Goal: Communication & Community: Answer question/provide support

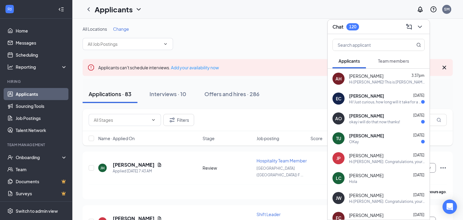
click at [421, 22] on div at bounding box center [419, 27] width 11 height 10
click at [422, 30] on button at bounding box center [420, 27] width 10 height 10
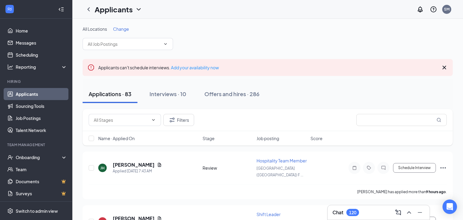
click at [444, 65] on icon "Cross" at bounding box center [443, 67] width 7 height 7
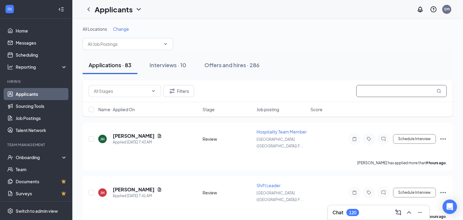
click at [380, 95] on input "text" at bounding box center [401, 91] width 90 height 12
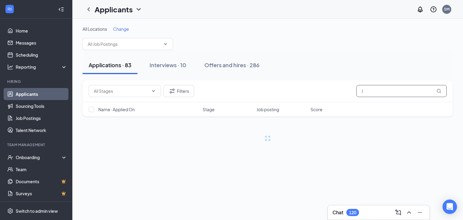
click at [366, 94] on input "J" at bounding box center [401, 91] width 90 height 12
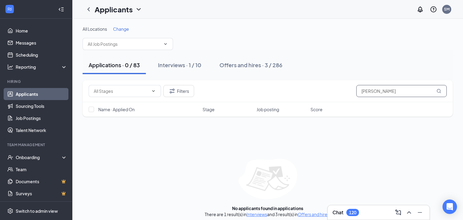
type input "[PERSON_NAME]"
click at [294, 177] on div "Filters [PERSON_NAME] Name · Applied On Stage Job posting Score No applicants f…" at bounding box center [268, 148] width 370 height 137
click at [165, 61] on button "Interviews · 1 / 10" at bounding box center [179, 65] width 55 height 18
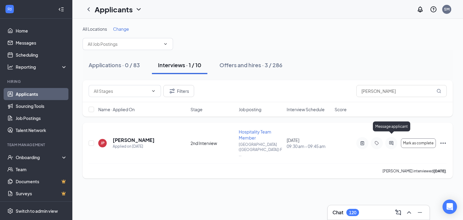
click at [389, 141] on icon "ActiveChat" at bounding box center [390, 143] width 7 height 5
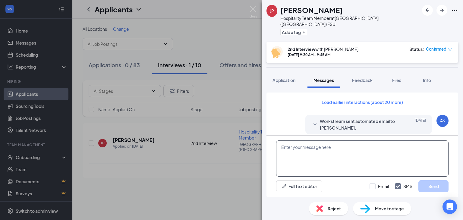
click at [339, 160] on textarea at bounding box center [362, 158] width 172 height 36
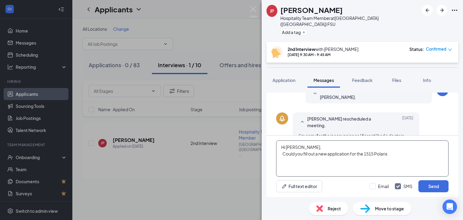
scroll to position [323, 0]
type textarea "Hi [PERSON_NAME], Could you fill out a new application for the 1515 Polaris"
click at [255, 9] on img at bounding box center [253, 12] width 8 height 12
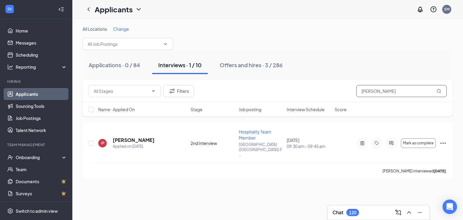
drag, startPoint x: 383, startPoint y: 88, endPoint x: 314, endPoint y: 87, distance: 69.0
click at [327, 88] on div "Filters [PERSON_NAME]" at bounding box center [268, 91] width 358 height 12
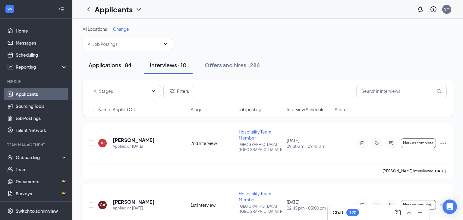
click at [100, 61] on div "Applications · 84" at bounding box center [110, 65] width 43 height 8
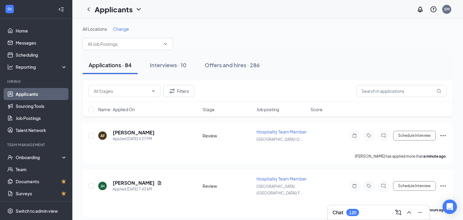
click at [368, 210] on div "Chat 120" at bounding box center [378, 213] width 92 height 10
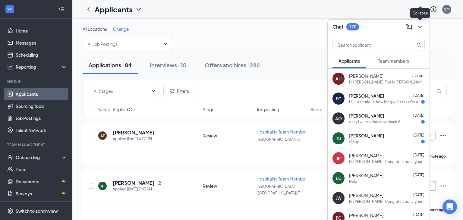
click at [417, 30] on icon "ChevronDown" at bounding box center [419, 26] width 7 height 7
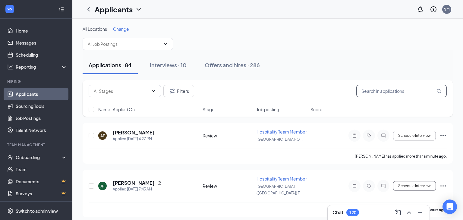
click at [386, 88] on input "text" at bounding box center [401, 91] width 90 height 12
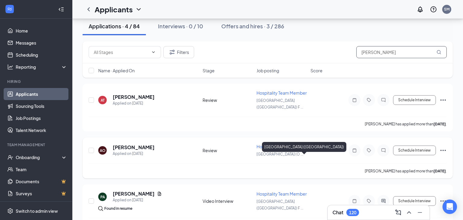
scroll to position [42, 0]
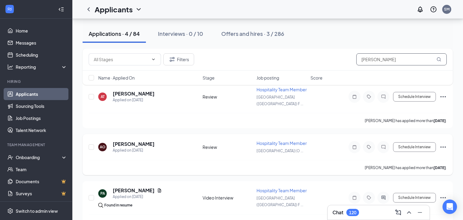
type input "[PERSON_NAME]"
click at [135, 145] on h5 "[PERSON_NAME]" at bounding box center [134, 144] width 42 height 7
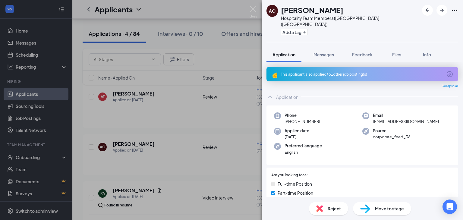
click at [384, 209] on span "Move to stage" at bounding box center [389, 208] width 29 height 7
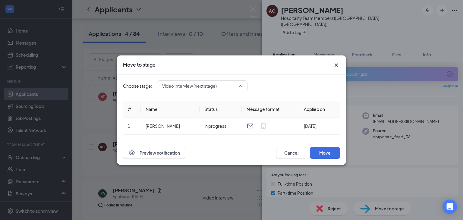
click at [237, 89] on span "Video Interview (next stage)" at bounding box center [202, 85] width 80 height 9
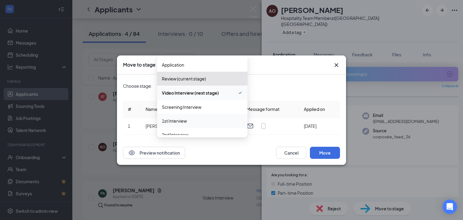
click at [177, 122] on span "1st Interview" at bounding box center [174, 120] width 25 height 7
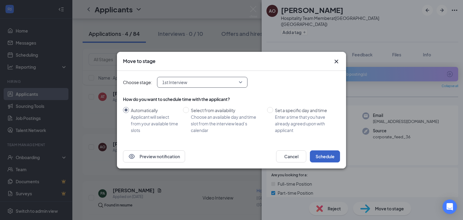
click at [330, 155] on button "Schedule" at bounding box center [325, 156] width 30 height 12
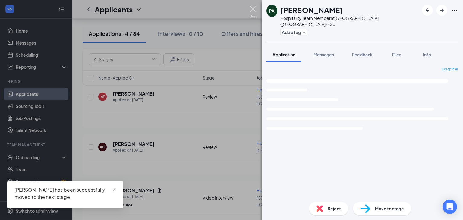
click at [254, 9] on img at bounding box center [253, 12] width 8 height 12
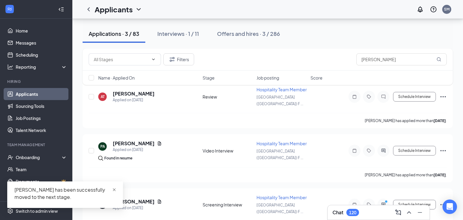
click at [114, 188] on span "close" at bounding box center [114, 190] width 4 height 4
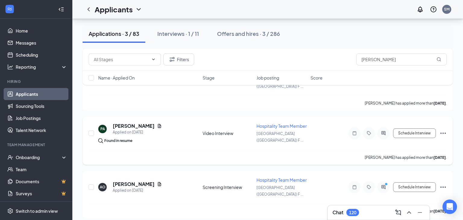
scroll to position [63, 0]
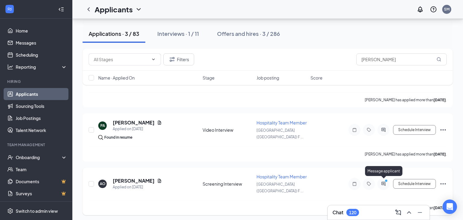
click at [383, 182] on icon "ActiveChat" at bounding box center [383, 183] width 7 height 5
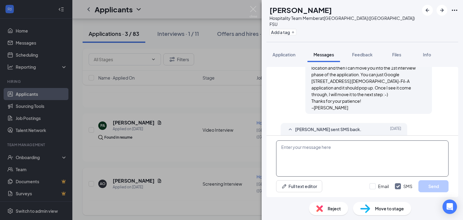
scroll to position [436, 0]
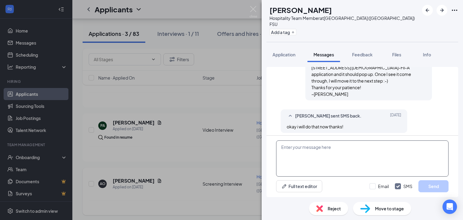
click at [356, 163] on textarea at bounding box center [362, 158] width 172 height 36
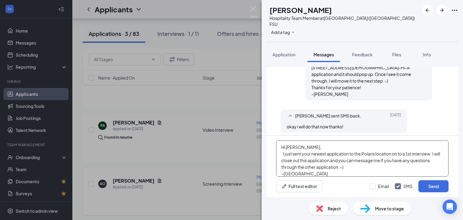
click at [351, 154] on textarea "Hi [PERSON_NAME], I just sent your newest application to the Polaris location o…" at bounding box center [362, 158] width 172 height 36
click at [395, 152] on textarea "Hi [PERSON_NAME], I just sent your newest application (to the Polaris location …" at bounding box center [362, 158] width 172 height 36
click at [436, 155] on textarea "Hi [PERSON_NAME], I just sent your newest application (to the Polaris location …" at bounding box center [362, 158] width 172 height 36
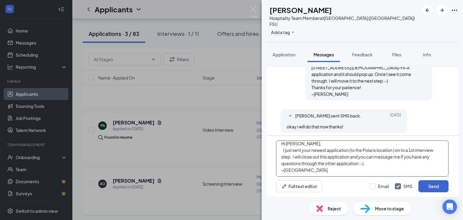
type textarea "Hi [PERSON_NAME], I just sent your newest application (to the Polaris location …"
click at [427, 186] on button "Send" at bounding box center [433, 186] width 30 height 12
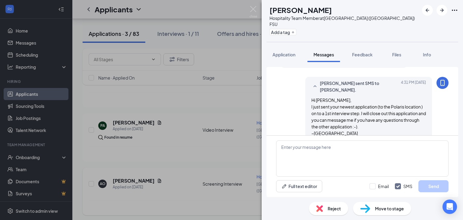
scroll to position [501, 0]
click at [336, 207] on span "Reject" at bounding box center [333, 208] width 13 height 7
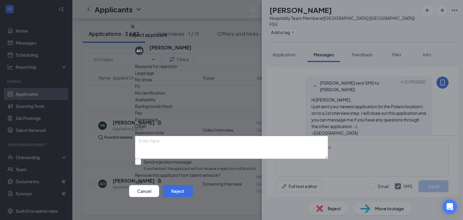
scroll to position [4, 0]
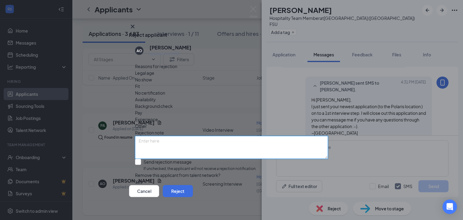
click at [155, 136] on textarea at bounding box center [231, 147] width 193 height 23
type textarea "a"
type textarea "G"
type textarea "Applied to the Polaris location, so closing out this application."
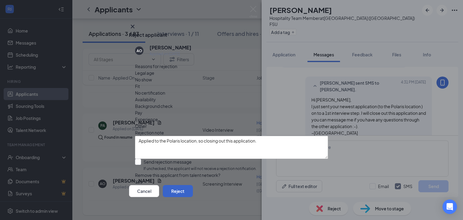
click at [193, 192] on button "Reject" at bounding box center [178, 191] width 30 height 12
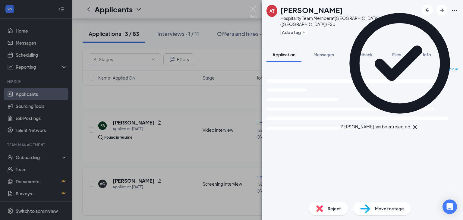
click at [418, 124] on icon "Cross" at bounding box center [414, 127] width 7 height 7
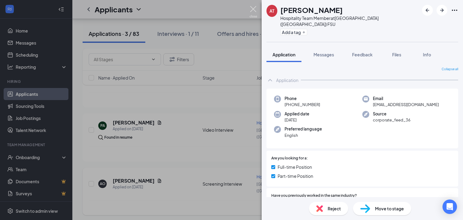
click at [250, 9] on img at bounding box center [253, 12] width 8 height 12
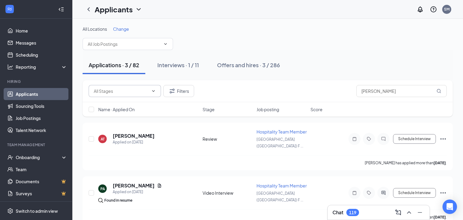
click at [151, 94] on span at bounding box center [125, 91] width 72 height 12
click at [376, 96] on input "[PERSON_NAME]" at bounding box center [401, 91] width 90 height 12
drag, startPoint x: 379, startPoint y: 89, endPoint x: 308, endPoint y: 87, distance: 70.8
click at [347, 89] on div "Filters [PERSON_NAME]" at bounding box center [268, 91] width 358 height 12
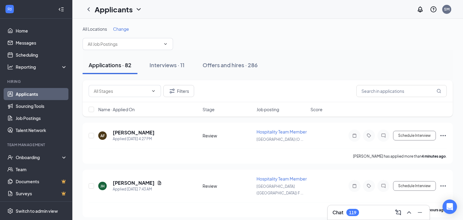
click at [353, 210] on div "119" at bounding box center [352, 212] width 7 height 5
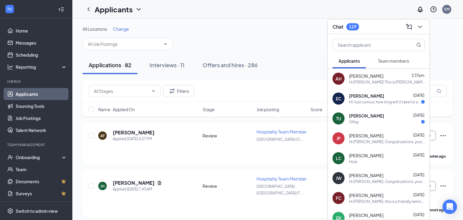
click at [383, 99] on div "Hi! Just curious, how long will it take for a response about my application? Al…" at bounding box center [385, 101] width 72 height 5
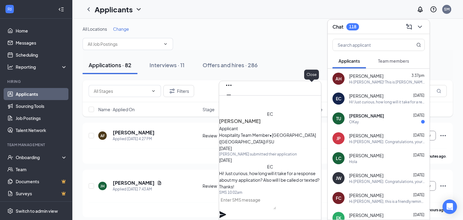
click at [232, 101] on icon "Cross" at bounding box center [228, 104] width 7 height 7
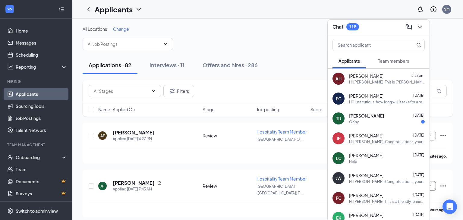
click at [383, 119] on div "OKay" at bounding box center [387, 121] width 76 height 5
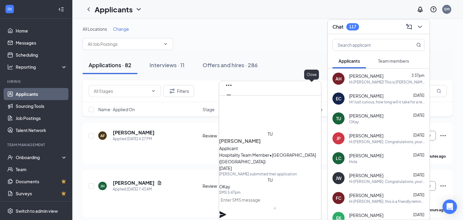
click at [233, 100] on button at bounding box center [229, 105] width 10 height 10
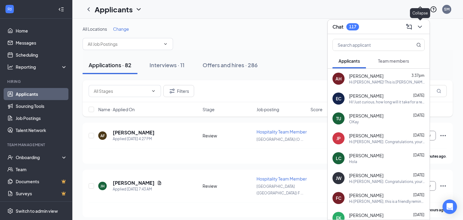
click at [419, 29] on icon "ChevronDown" at bounding box center [419, 26] width 7 height 7
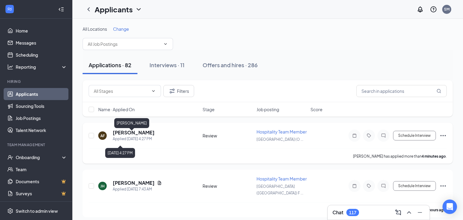
click at [123, 136] on h5 "[PERSON_NAME]" at bounding box center [134, 132] width 42 height 7
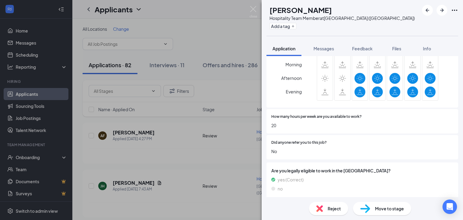
scroll to position [281, 0]
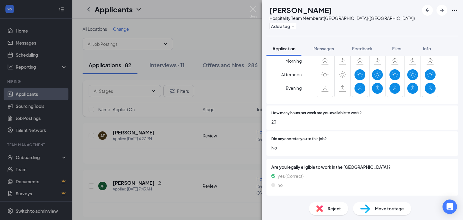
click at [380, 211] on span "Move to stage" at bounding box center [389, 208] width 29 height 7
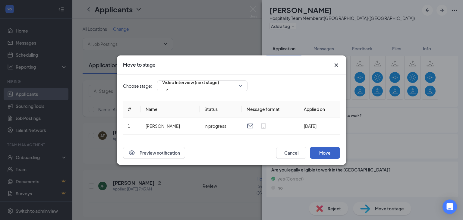
click at [331, 154] on button "Move" at bounding box center [325, 153] width 30 height 12
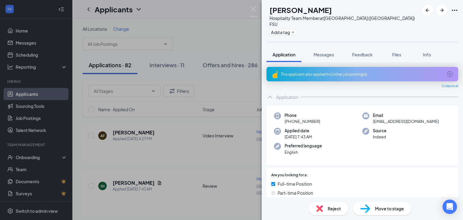
click at [332, 72] on div "This applicant also applied to 1 other job posting(s)" at bounding box center [361, 74] width 161 height 5
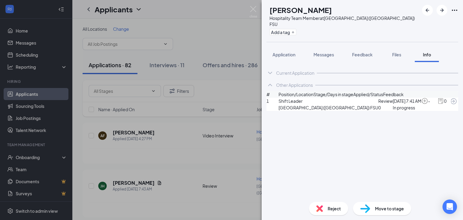
click at [372, 209] on div "Move to stage" at bounding box center [382, 208] width 58 height 13
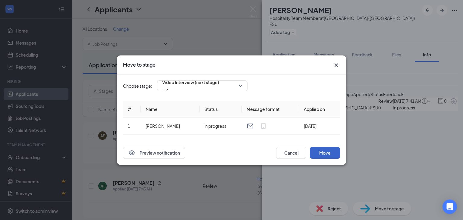
click at [319, 155] on button "Move" at bounding box center [325, 153] width 30 height 12
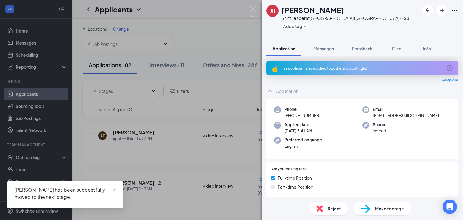
click at [335, 208] on span "Reject" at bounding box center [333, 208] width 13 height 7
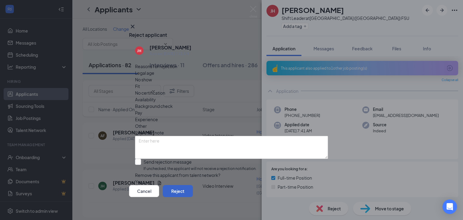
click at [193, 190] on button "Reject" at bounding box center [178, 191] width 30 height 12
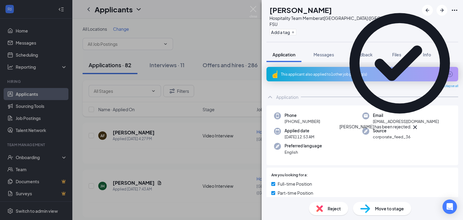
click at [418, 124] on icon "Cross" at bounding box center [414, 127] width 7 height 7
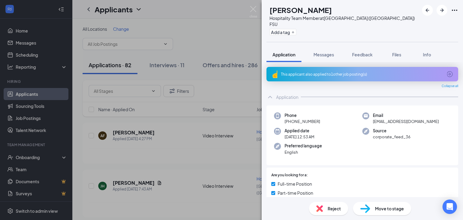
click at [355, 72] on div "This applicant also applied to 1 other job posting(s)" at bounding box center [361, 74] width 161 height 5
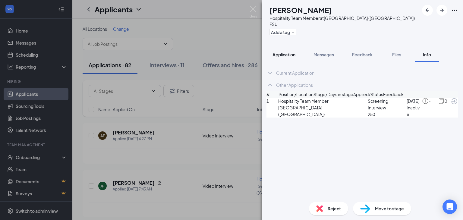
click at [291, 52] on span "Application" at bounding box center [283, 54] width 23 height 5
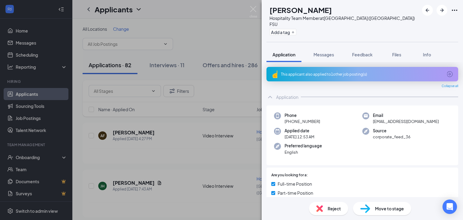
click at [388, 205] on div "Move to stage" at bounding box center [382, 208] width 58 height 13
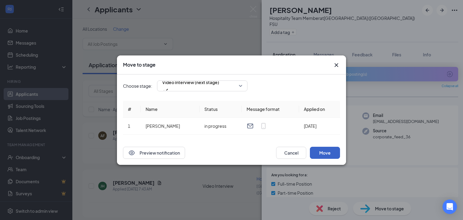
click at [326, 156] on button "Move" at bounding box center [325, 153] width 30 height 12
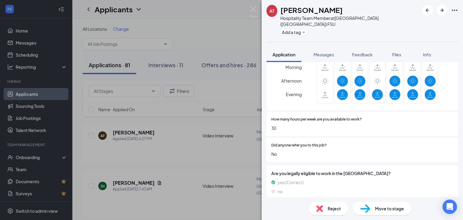
scroll to position [281, 0]
click at [391, 203] on div "Move to stage" at bounding box center [382, 208] width 58 height 13
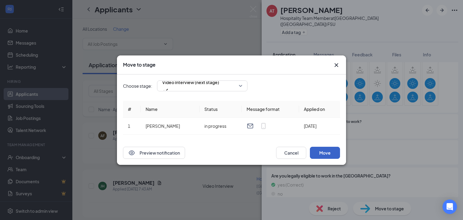
click at [326, 154] on button "Move" at bounding box center [325, 153] width 30 height 12
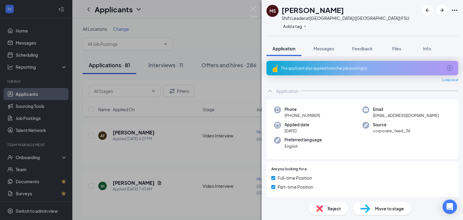
click at [462, 220] on html "Home Messages Scheduling Reporting Hiring Applicants Sourcing Tools Job Posting…" at bounding box center [231, 110] width 463 height 220
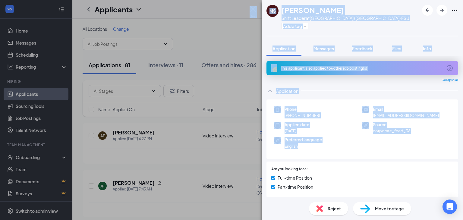
click at [377, 157] on div "[PERSON_NAME] Shift Leader at [GEOGRAPHIC_DATA] ([GEOGRAPHIC_DATA]) FSU Add a t…" at bounding box center [361, 110] width 201 height 220
click at [374, 169] on div at bounding box center [380, 169] width 145 height 6
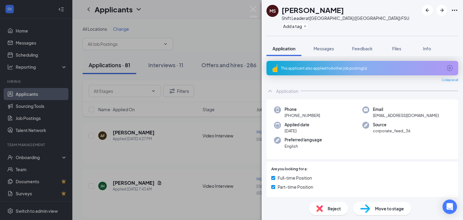
click at [342, 73] on div "This applicant also applied to 6 other job posting(s)" at bounding box center [362, 68] width 192 height 14
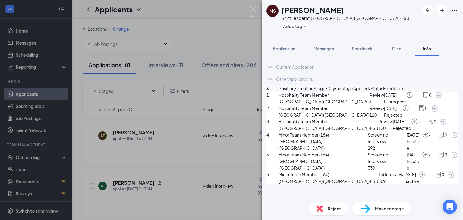
scroll to position [22, 0]
click at [327, 208] on span "Reject" at bounding box center [333, 208] width 13 height 7
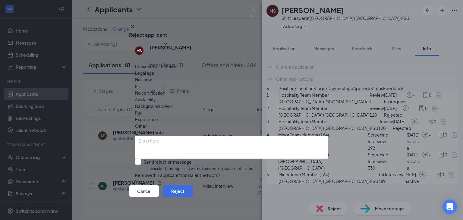
click at [178, 159] on input "Send rejection message If unchecked, the applicant will not receive a rejection…" at bounding box center [195, 165] width 121 height 13
checkbox input "true"
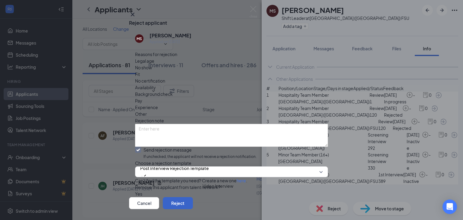
click at [193, 197] on button "Reject" at bounding box center [178, 203] width 30 height 12
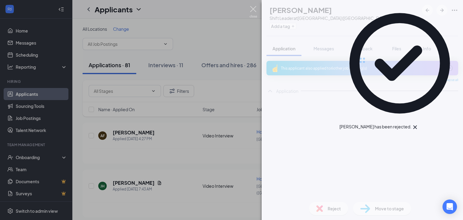
click at [253, 10] on img at bounding box center [253, 12] width 8 height 12
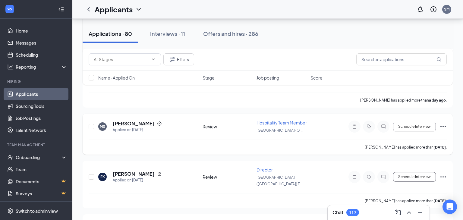
scroll to position [222, 0]
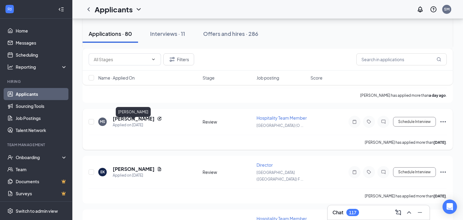
click at [143, 122] on h5 "[PERSON_NAME]" at bounding box center [134, 118] width 42 height 7
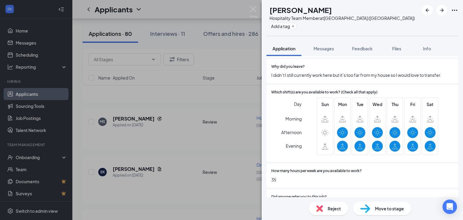
scroll to position [241, 0]
click at [320, 51] on span "Messages" at bounding box center [323, 48] width 20 height 5
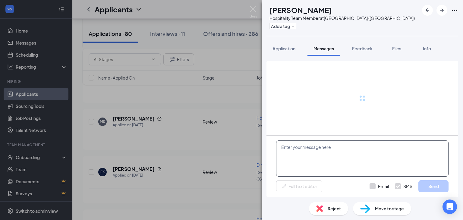
click at [331, 166] on textarea at bounding box center [362, 158] width 172 height 36
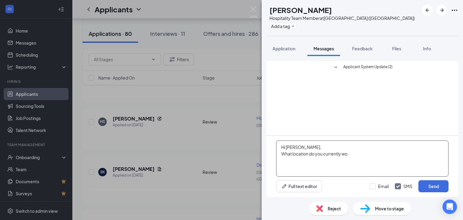
click at [292, 153] on textarea "Hi [PERSON_NAME], What location do you currently wo" at bounding box center [362, 158] width 172 height 36
click at [378, 145] on textarea "Hi [PERSON_NAME], Which [DEMOGRAPHIC_DATA]-Fil-A location do you currently wo" at bounding box center [362, 158] width 172 height 36
click at [375, 155] on textarea "Hi [PERSON_NAME], Which [DEMOGRAPHIC_DATA]-Fil-A location do you currently wo" at bounding box center [362, 158] width 172 height 36
type textarea "Hi [PERSON_NAME], Which [DEMOGRAPHIC_DATA]-Fil-A location do you currently work…"
click at [430, 186] on button "Send" at bounding box center [433, 186] width 30 height 12
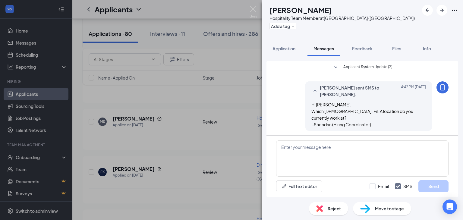
click at [380, 208] on span "Move to stage" at bounding box center [389, 208] width 29 height 7
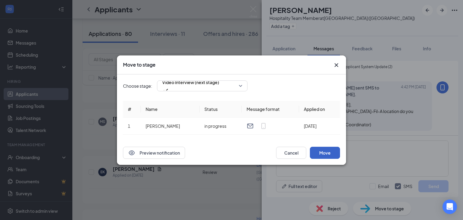
click at [335, 150] on button "Move" at bounding box center [325, 153] width 30 height 12
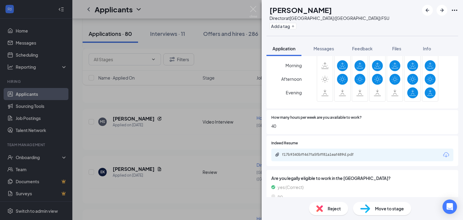
scroll to position [236, 0]
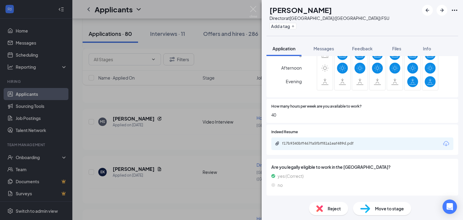
click at [381, 202] on div "Move to stage" at bounding box center [382, 208] width 58 height 13
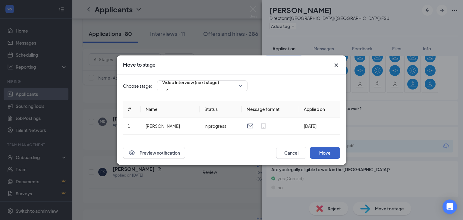
click at [317, 151] on button "Move" at bounding box center [325, 153] width 30 height 12
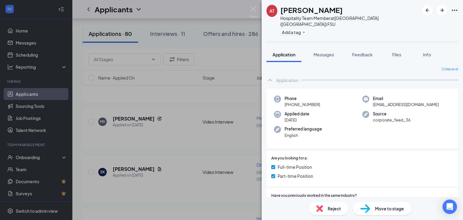
click at [387, 202] on div "Move to stage" at bounding box center [382, 208] width 58 height 13
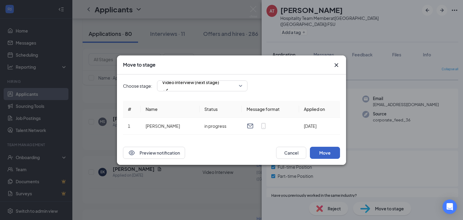
click at [320, 150] on button "Move" at bounding box center [325, 153] width 30 height 12
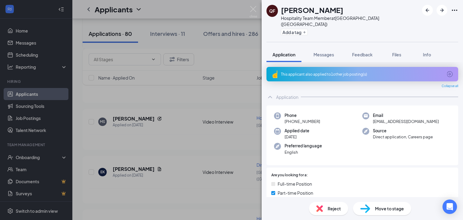
click at [332, 72] on div "This applicant also applied to 1 other job posting(s)" at bounding box center [361, 74] width 161 height 5
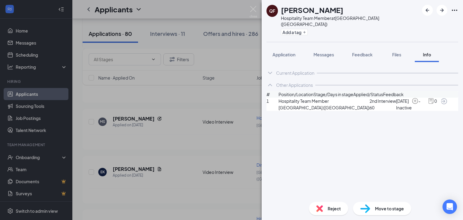
click at [391, 209] on span "Move to stage" at bounding box center [389, 208] width 29 height 7
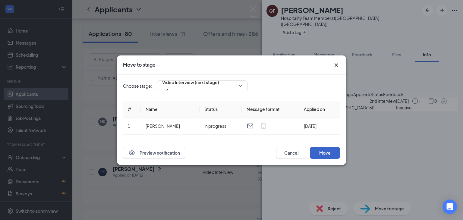
click at [319, 152] on button "Move" at bounding box center [325, 153] width 30 height 12
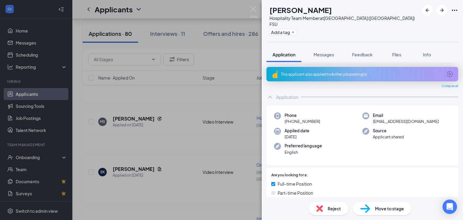
click at [348, 72] on div "This applicant also applied to 4 other job posting(s)" at bounding box center [362, 74] width 192 height 14
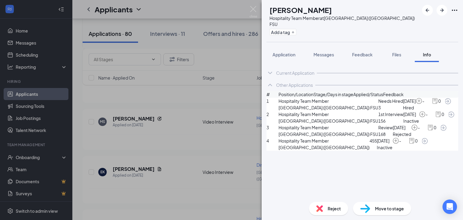
click at [258, 8] on div "YF [PERSON_NAME] Hospitality Team Member at [GEOGRAPHIC_DATA] ([GEOGRAPHIC_DATA…" at bounding box center [231, 110] width 463 height 220
click at [254, 8] on div "Applicants SM" at bounding box center [267, 9] width 390 height 19
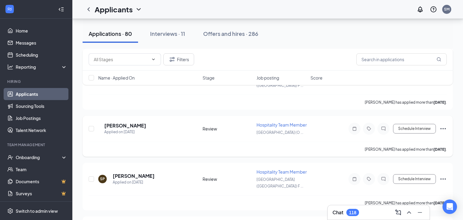
scroll to position [454, 0]
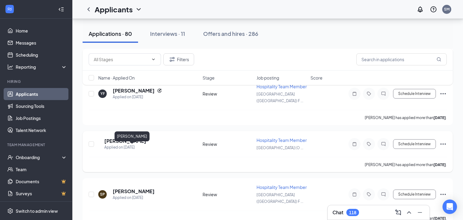
click at [138, 144] on h5 "[PERSON_NAME]" at bounding box center [125, 141] width 42 height 7
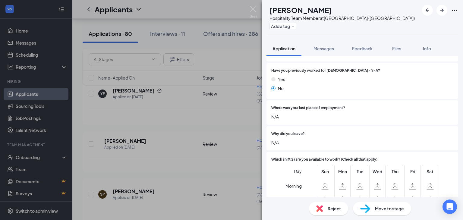
scroll to position [281, 0]
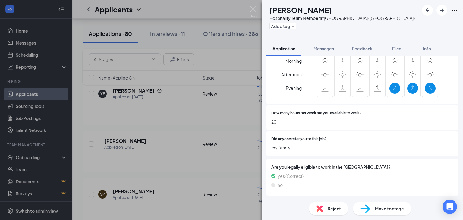
click at [392, 208] on span "Move to stage" at bounding box center [389, 208] width 29 height 7
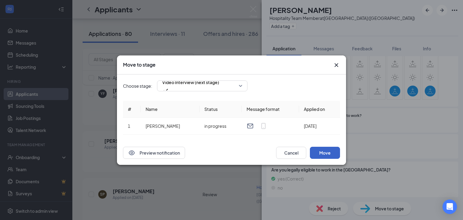
click at [330, 155] on button "Move" at bounding box center [325, 153] width 30 height 12
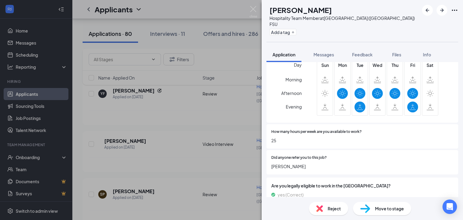
scroll to position [268, 0]
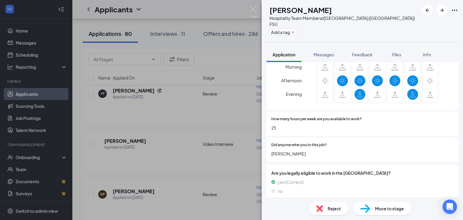
click at [377, 210] on span "Move to stage" at bounding box center [389, 208] width 29 height 7
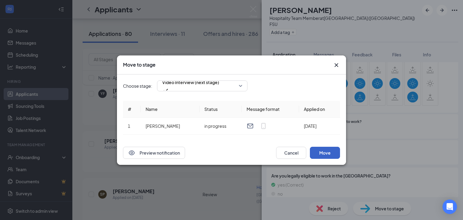
click at [328, 152] on button "Move" at bounding box center [325, 153] width 30 height 12
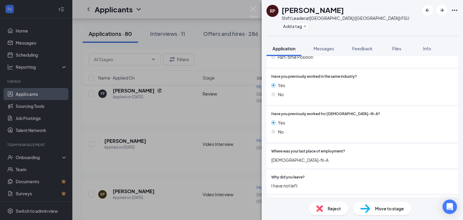
scroll to position [126, 0]
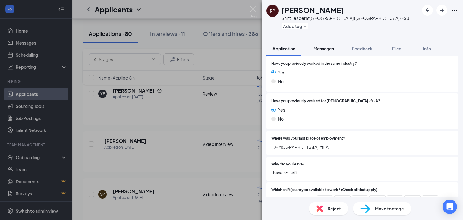
click at [326, 48] on span "Messages" at bounding box center [323, 48] width 20 height 5
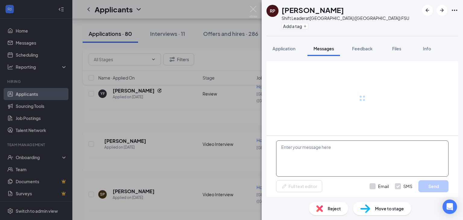
click at [321, 169] on textarea at bounding box center [362, 158] width 172 height 36
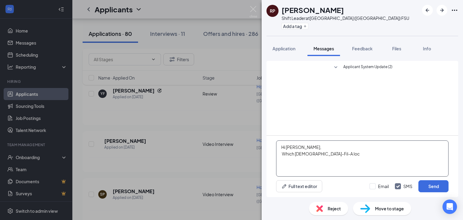
click at [356, 149] on textarea "Hi [PERSON_NAME], Which [DEMOGRAPHIC_DATA]-Fil-A loc" at bounding box center [362, 158] width 172 height 36
click at [349, 159] on textarea "Hi [PERSON_NAME], Which [DEMOGRAPHIC_DATA]-Fil-A loc" at bounding box center [362, 158] width 172 height 36
click at [422, 153] on textarea "Hi [PERSON_NAME], Which [DEMOGRAPHIC_DATA]-Fil-A location do you currently work…" at bounding box center [362, 158] width 172 height 36
click at [387, 153] on textarea "Hi [PERSON_NAME], Which [DEMOGRAPHIC_DATA]-Fil-A location do you currently work…" at bounding box center [362, 158] width 172 height 36
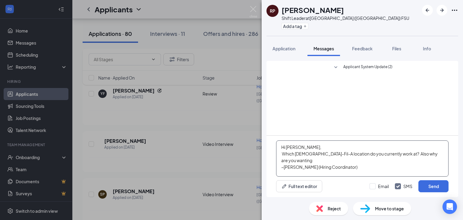
click at [441, 153] on textarea "Hi [PERSON_NAME], Which [DEMOGRAPHIC_DATA]-Fil-A location do you currently work…" at bounding box center [362, 158] width 172 height 36
type textarea "Hi [PERSON_NAME], Which [DEMOGRAPHIC_DATA]-Fil-A location do you currently work…"
click at [442, 188] on button "Send" at bounding box center [433, 186] width 30 height 12
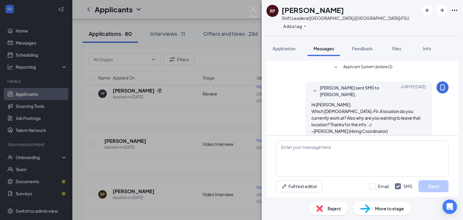
scroll to position [2, 0]
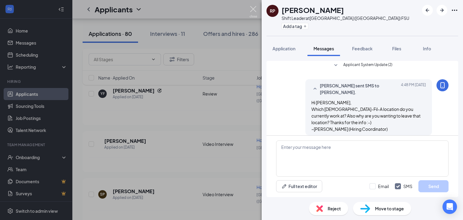
click at [254, 7] on img at bounding box center [253, 12] width 8 height 12
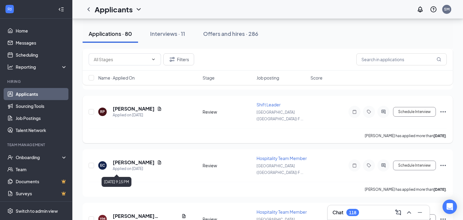
scroll to position [595, 0]
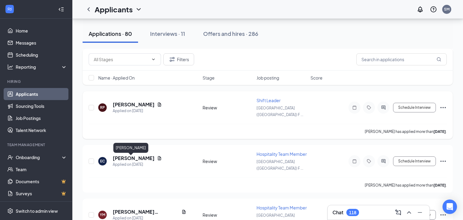
click at [130, 108] on h5 "[PERSON_NAME]" at bounding box center [134, 104] width 42 height 7
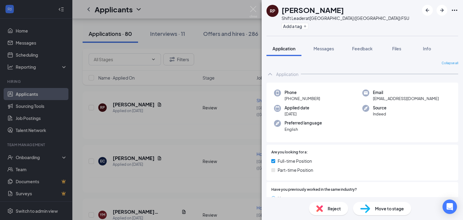
click at [378, 207] on span "Move to stage" at bounding box center [389, 208] width 29 height 7
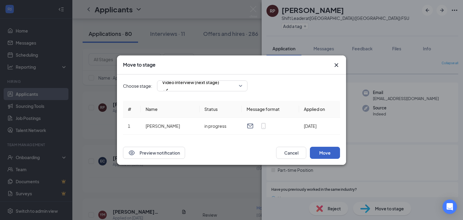
click at [324, 150] on button "Move" at bounding box center [325, 153] width 30 height 12
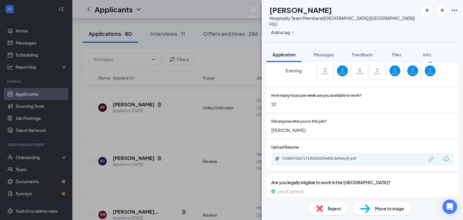
scroll to position [307, 0]
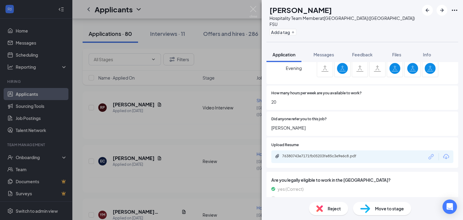
click at [379, 203] on div "Move to stage" at bounding box center [382, 208] width 58 height 13
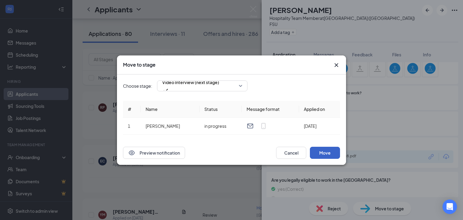
click at [320, 150] on button "Move" at bounding box center [325, 153] width 30 height 12
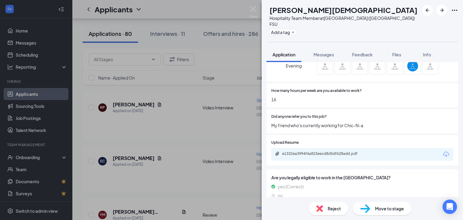
scroll to position [301, 0]
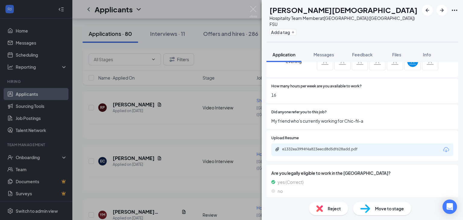
click at [383, 208] on span "Move to stage" at bounding box center [389, 208] width 29 height 7
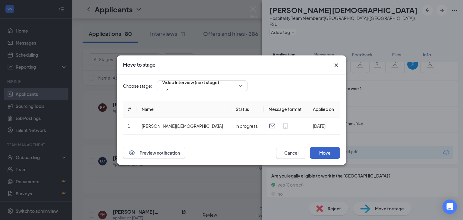
click at [339, 152] on button "Move" at bounding box center [325, 153] width 30 height 12
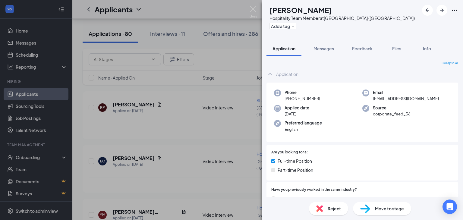
click at [398, 209] on span "Move to stage" at bounding box center [389, 208] width 29 height 7
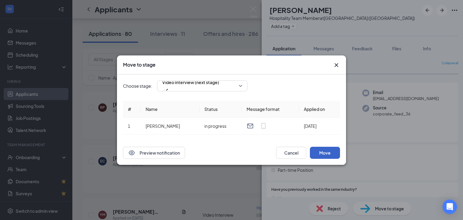
click at [325, 149] on button "Move" at bounding box center [325, 153] width 30 height 12
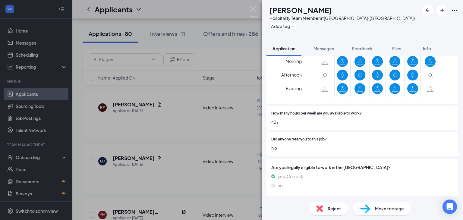
scroll to position [281, 0]
click at [367, 208] on img at bounding box center [365, 208] width 10 height 9
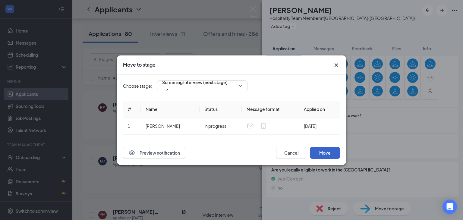
click at [318, 151] on button "Move" at bounding box center [325, 153] width 30 height 12
click at [297, 154] on div "Did anyone refer you to this job? No" at bounding box center [362, 146] width 192 height 24
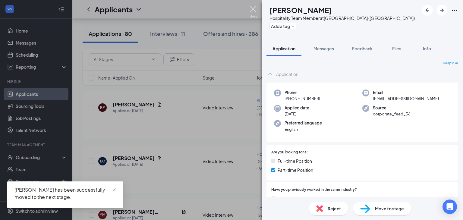
click at [250, 7] on img at bounding box center [253, 12] width 8 height 12
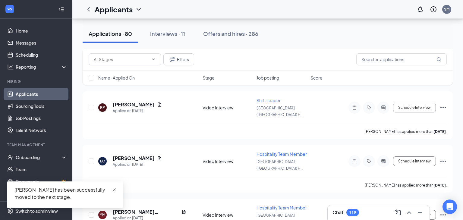
click at [114, 189] on span "close" at bounding box center [114, 190] width 4 height 4
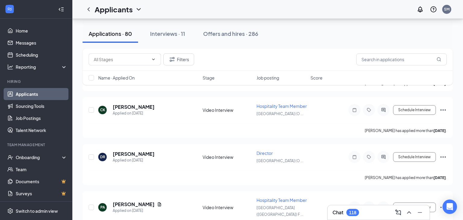
scroll to position [1586, 0]
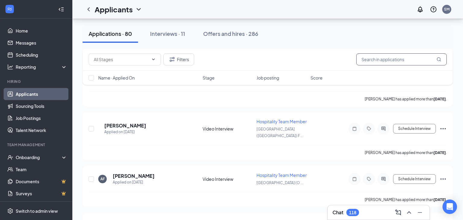
click at [365, 58] on input "text" at bounding box center [401, 59] width 90 height 12
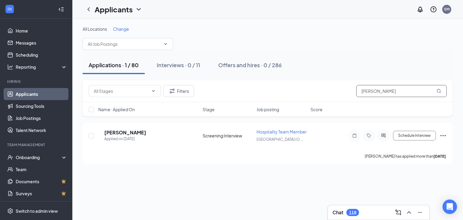
type input "[PERSON_NAME]"
click at [382, 136] on icon "ActiveChat" at bounding box center [383, 135] width 7 height 5
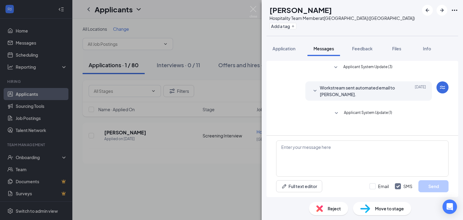
click at [364, 112] on span "Applicant System Update (1)" at bounding box center [368, 113] width 48 height 7
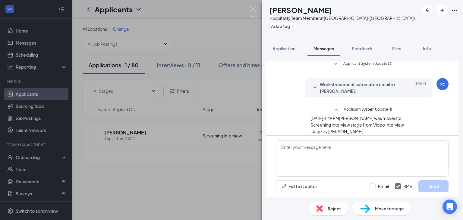
scroll to position [5, 0]
click at [252, 10] on img at bounding box center [253, 12] width 8 height 12
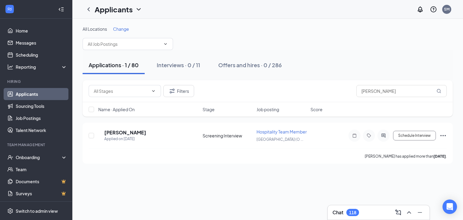
click at [262, 216] on div "All Locations Change Applications · 1 / 80 Interviews · 0 / 11 Offers and hires…" at bounding box center [267, 119] width 390 height 201
click at [401, 94] on input "[PERSON_NAME]" at bounding box center [401, 91] width 90 height 12
drag, startPoint x: 402, startPoint y: 93, endPoint x: 254, endPoint y: 93, distance: 147.9
click at [254, 93] on div "Filters [PERSON_NAME]" at bounding box center [268, 91] width 358 height 12
type input "[PERSON_NAME]"
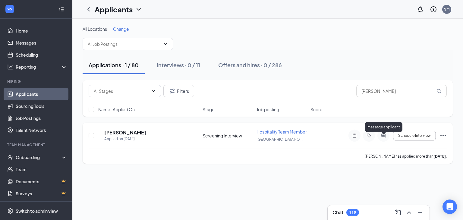
click at [384, 136] on icon "ActiveChat" at bounding box center [383, 135] width 7 height 5
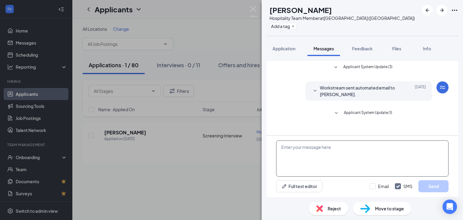
click at [347, 153] on textarea at bounding box center [362, 158] width 172 height 36
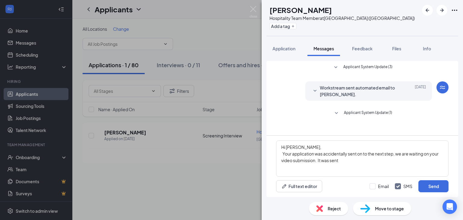
click at [355, 67] on span "Applicant System Update (3)" at bounding box center [367, 67] width 49 height 7
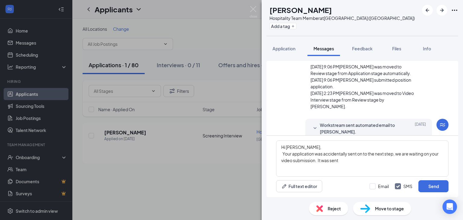
scroll to position [12, 0]
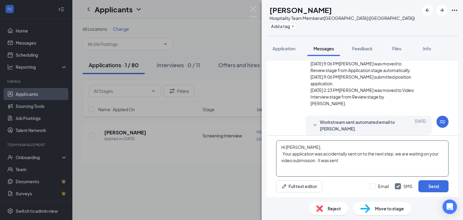
click at [356, 161] on textarea "Hi [PERSON_NAME], Your application was accidentally sent on to the next step, w…" at bounding box center [362, 158] width 172 height 36
type textarea "Hi [PERSON_NAME], Your application was accidentally sent on to the next step, w…"
click at [424, 187] on button "Send" at bounding box center [433, 186] width 30 height 12
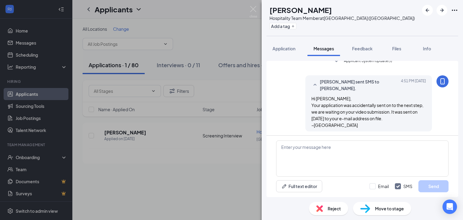
scroll to position [101, 0]
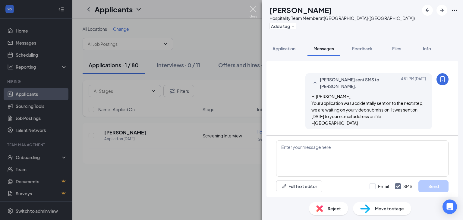
click at [254, 7] on img at bounding box center [253, 12] width 8 height 12
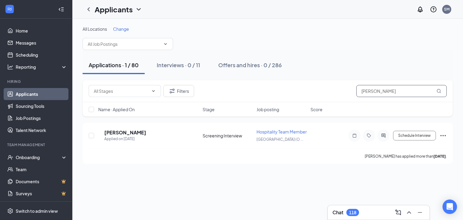
drag, startPoint x: 377, startPoint y: 93, endPoint x: 334, endPoint y: 85, distance: 43.8
click at [334, 85] on div "Filters [PERSON_NAME]" at bounding box center [268, 91] width 358 height 12
click at [150, 90] on span at bounding box center [153, 91] width 6 height 5
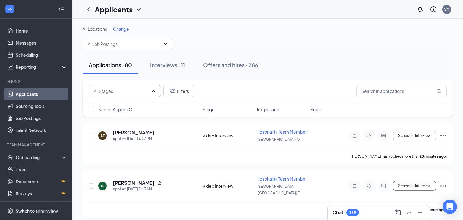
click at [152, 90] on icon "ChevronUp" at bounding box center [153, 91] width 5 height 5
click at [152, 89] on icon "ChevronDown" at bounding box center [153, 91] width 5 height 5
click at [108, 103] on div "Review (1)" at bounding box center [99, 101] width 20 height 7
type input "Review (1)"
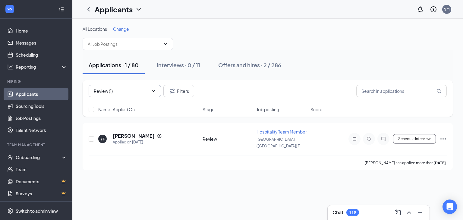
click at [150, 91] on icon "Cross" at bounding box center [150, 91] width 0 height 0
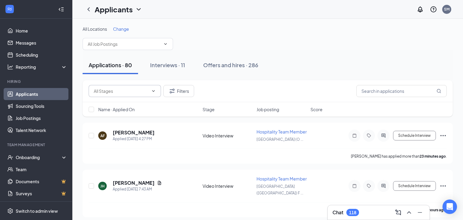
click at [377, 214] on div "Chat 118" at bounding box center [378, 213] width 92 height 10
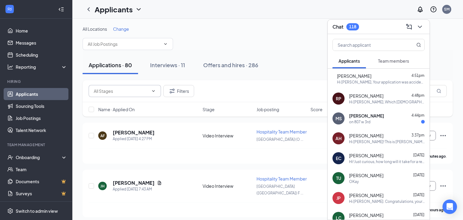
click at [393, 124] on div "on 807 w 3rd" at bounding box center [387, 121] width 76 height 5
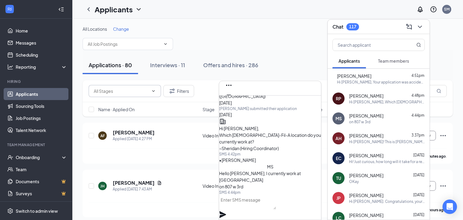
click at [276, 209] on textarea at bounding box center [247, 202] width 57 height 14
click at [230, 102] on icon "Cross" at bounding box center [229, 104] width 4 height 4
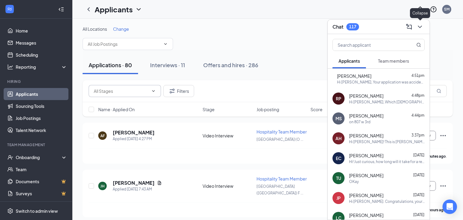
click at [420, 29] on icon "ChevronDown" at bounding box center [419, 26] width 7 height 7
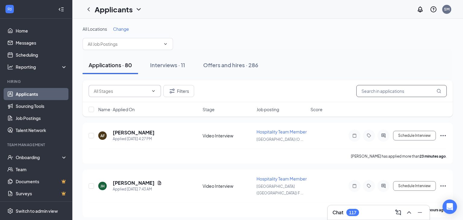
click at [369, 92] on input "text" at bounding box center [401, 91] width 90 height 12
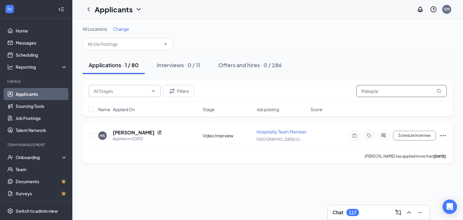
type input "Makayla"
click at [385, 138] on icon "ActiveChat" at bounding box center [383, 135] width 7 height 5
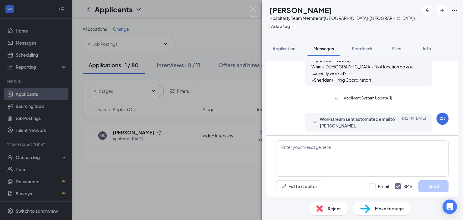
scroll to position [41, 0]
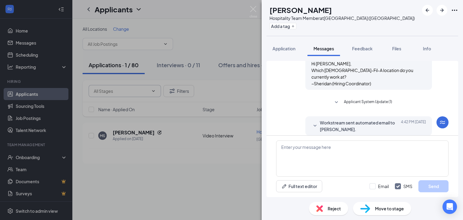
click at [378, 99] on span "Applicant System Update (1)" at bounding box center [368, 102] width 48 height 7
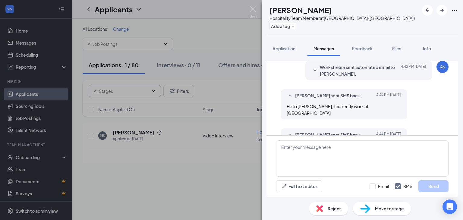
scroll to position [122, 0]
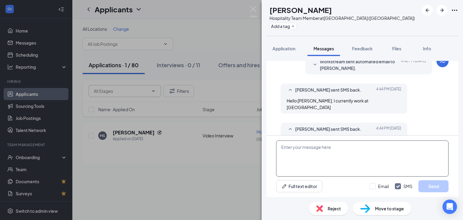
click at [336, 161] on textarea at bounding box center [362, 158] width 172 height 36
type textarea "Is there a reason you are wanting to move locations?"
click at [419, 185] on button "Send" at bounding box center [433, 186] width 30 height 12
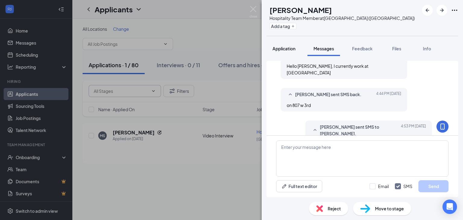
scroll to position [161, 0]
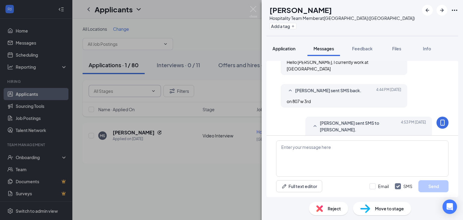
click at [289, 52] on button "Application" at bounding box center [283, 48] width 35 height 15
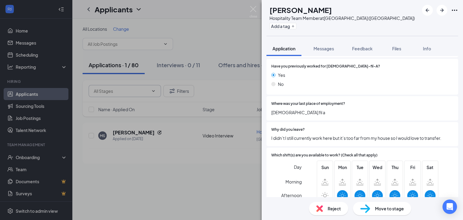
scroll to position [178, 0]
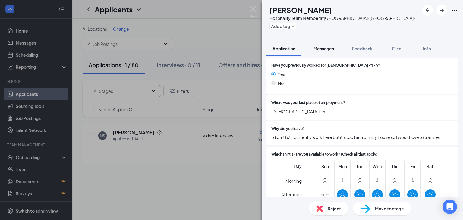
click at [325, 46] on span "Messages" at bounding box center [323, 48] width 20 height 5
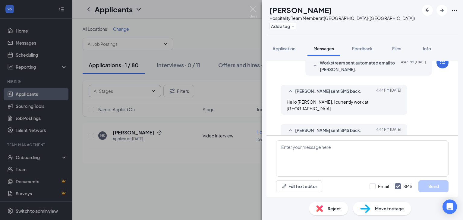
scroll to position [108, 0]
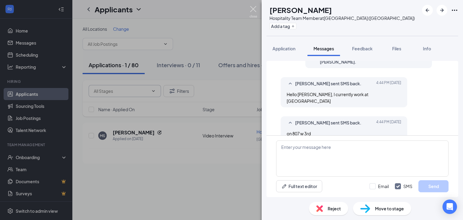
click at [253, 10] on img at bounding box center [253, 12] width 8 height 12
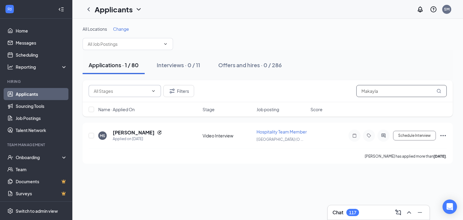
drag, startPoint x: 397, startPoint y: 90, endPoint x: 276, endPoint y: 90, distance: 121.4
click at [274, 90] on div "Filters Makayla" at bounding box center [268, 91] width 358 height 12
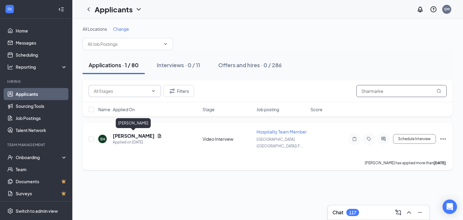
type input "Sharmarke"
click at [142, 135] on h5 "[PERSON_NAME]" at bounding box center [134, 136] width 42 height 7
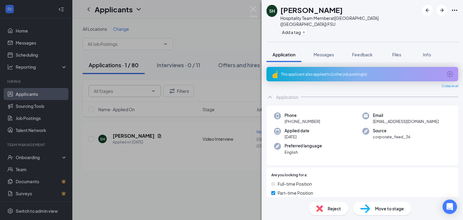
click at [347, 72] on div "This applicant also applied to 1 other job posting(s)" at bounding box center [361, 74] width 161 height 5
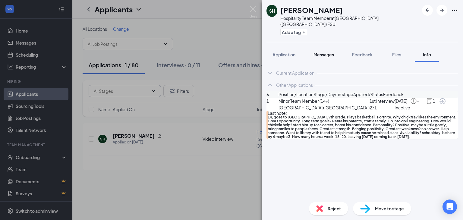
click at [320, 52] on span "Messages" at bounding box center [323, 54] width 20 height 5
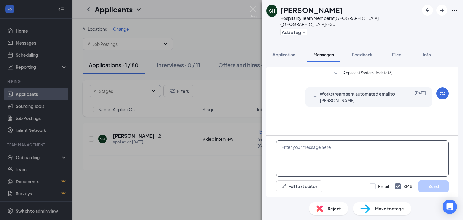
click at [314, 163] on textarea at bounding box center [362, 158] width 172 height 36
click at [316, 163] on textarea at bounding box center [362, 158] width 172 height 36
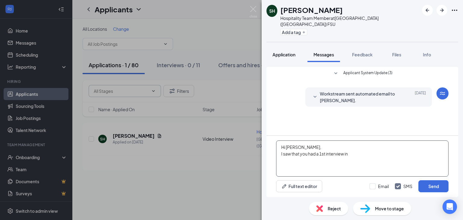
type textarea "Hi [PERSON_NAME], I saw that you had a 1st interview in"
drag, startPoint x: 295, startPoint y: 47, endPoint x: 287, endPoint y: 52, distance: 8.8
click at [294, 52] on span "Application" at bounding box center [283, 54] width 23 height 5
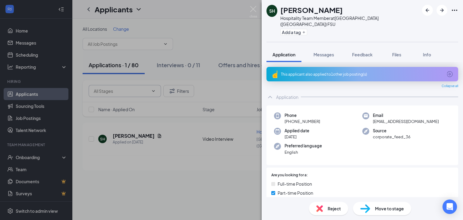
click at [343, 73] on div "This applicant also applied to 1 other job posting(s)" at bounding box center [362, 74] width 192 height 14
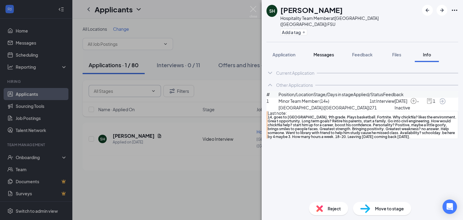
click at [331, 52] on span "Messages" at bounding box center [323, 54] width 20 height 5
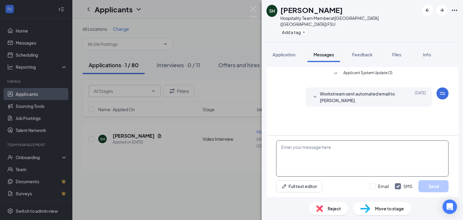
click at [336, 149] on textarea at bounding box center [362, 158] width 172 height 36
type textarea "Hi [PERSON_NAME], I saw that you had a 1st interview in D"
drag, startPoint x: 366, startPoint y: 157, endPoint x: 247, endPoint y: 129, distance: 121.6
click at [248, 129] on div "SH [PERSON_NAME] Hospitality Team Member at [GEOGRAPHIC_DATA] ([GEOGRAPHIC_DATA…" at bounding box center [231, 110] width 463 height 220
click at [335, 208] on span "Reject" at bounding box center [333, 208] width 13 height 7
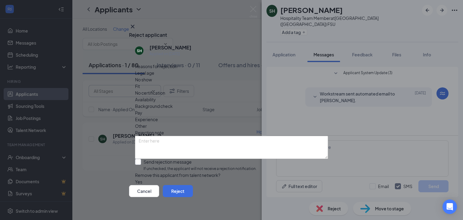
click at [145, 159] on input "Send rejection message If unchecked, the applicant will not receive a rejection…" at bounding box center [195, 165] width 121 height 13
checkbox input "true"
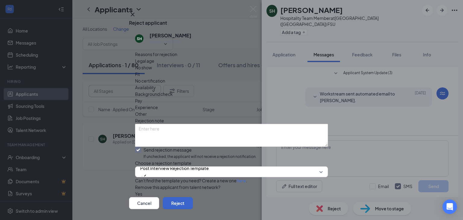
click at [193, 197] on button "Reject" at bounding box center [178, 203] width 30 height 12
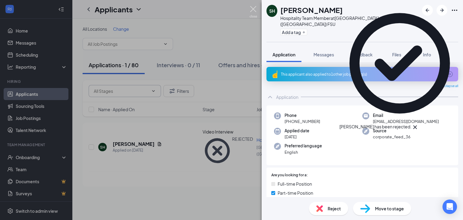
click at [252, 10] on img at bounding box center [253, 12] width 8 height 12
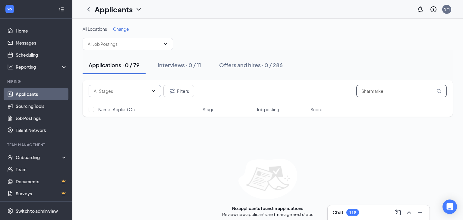
drag, startPoint x: 394, startPoint y: 91, endPoint x: 301, endPoint y: 89, distance: 93.1
click at [301, 89] on div "[PERSON_NAME]" at bounding box center [268, 91] width 358 height 12
click at [299, 83] on div "[PERSON_NAME]" at bounding box center [268, 91] width 370 height 22
click at [401, 92] on input "Sharmarke" at bounding box center [401, 91] width 90 height 12
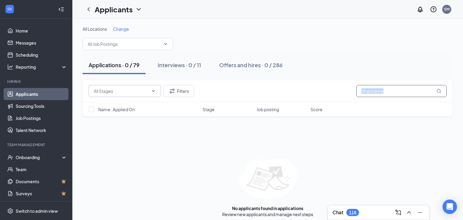
click at [400, 92] on input "Sharmarke" at bounding box center [401, 91] width 90 height 12
drag, startPoint x: 391, startPoint y: 91, endPoint x: 308, endPoint y: 90, distance: 82.8
click at [308, 91] on div "[PERSON_NAME]" at bounding box center [268, 91] width 358 height 12
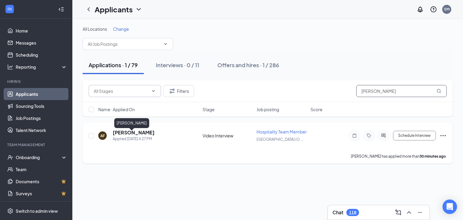
type input "[PERSON_NAME]"
click at [134, 136] on h5 "[PERSON_NAME]" at bounding box center [134, 132] width 42 height 7
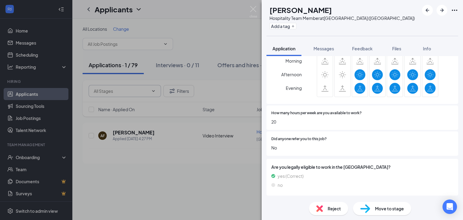
scroll to position [279, 0]
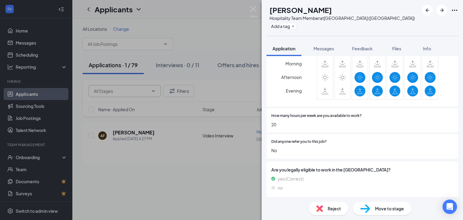
click at [326, 204] on div "Reject" at bounding box center [328, 208] width 39 height 13
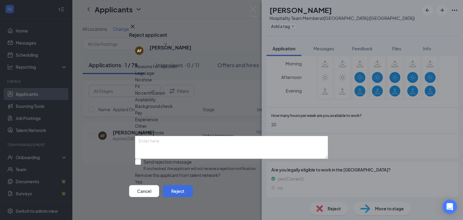
click at [142, 159] on input "Send rejection message If unchecked, the applicant will not receive a rejection…" at bounding box center [195, 165] width 121 height 13
checkbox input "true"
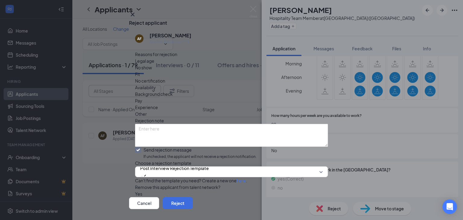
click at [330, 197] on div "Cancel Reject" at bounding box center [231, 203] width 205 height 12
click at [193, 197] on button "Reject" at bounding box center [178, 203] width 30 height 12
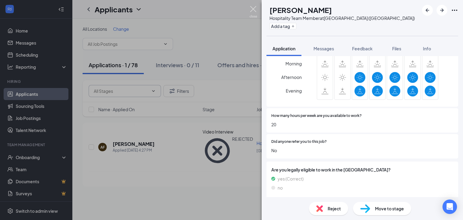
click at [254, 10] on img at bounding box center [253, 12] width 8 height 12
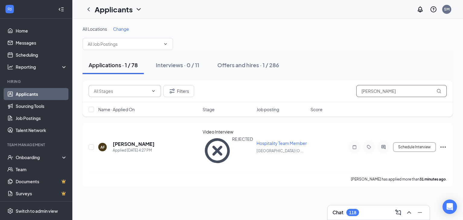
drag, startPoint x: 389, startPoint y: 95, endPoint x: 367, endPoint y: 94, distance: 22.3
click at [367, 94] on input "[PERSON_NAME]" at bounding box center [401, 91] width 90 height 12
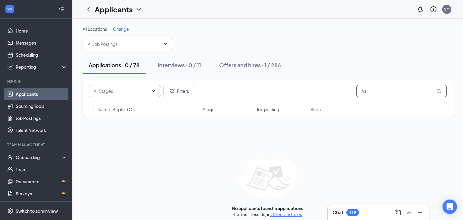
type input "A"
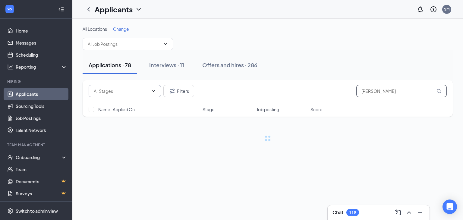
type input "[PERSON_NAME]"
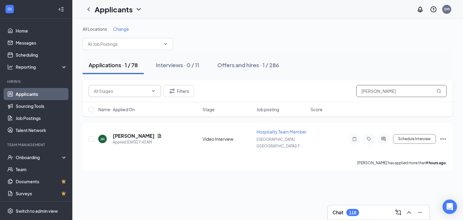
type input "[PERSON_NAME]"
click at [130, 136] on h5 "[PERSON_NAME]" at bounding box center [134, 136] width 42 height 7
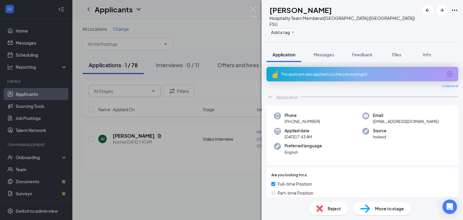
click at [327, 67] on div "This applicant also applied to 1 other job posting(s)" at bounding box center [362, 74] width 192 height 14
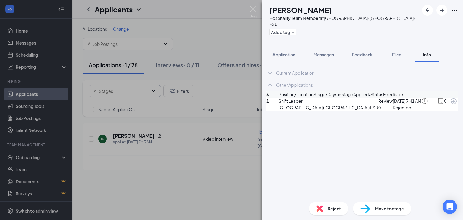
click at [327, 207] on span "Reject" at bounding box center [333, 208] width 13 height 7
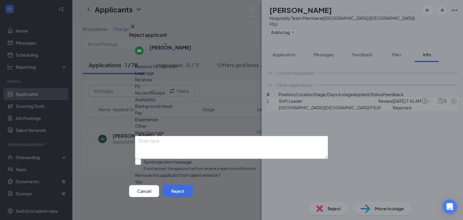
click at [157, 159] on input "Send rejection message If unchecked, the applicant will not receive a rejection…" at bounding box center [195, 165] width 121 height 13
checkbox input "true"
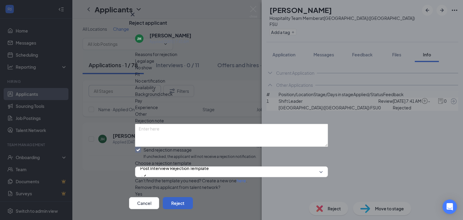
click at [193, 197] on button "Reject" at bounding box center [178, 203] width 30 height 12
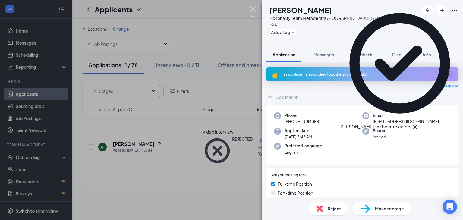
click at [252, 10] on img at bounding box center [253, 12] width 8 height 12
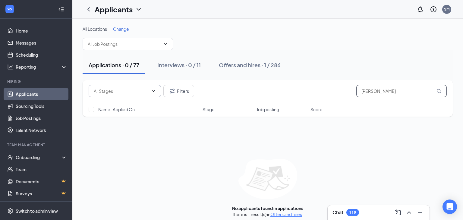
drag, startPoint x: 411, startPoint y: 93, endPoint x: 279, endPoint y: 92, distance: 131.6
click at [288, 94] on div "Filters Josiah" at bounding box center [268, 91] width 358 height 12
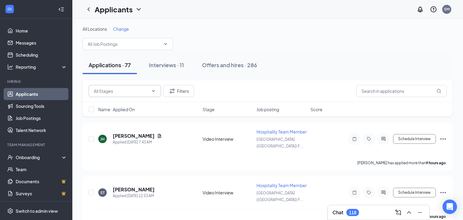
click at [364, 211] on div "Chat 118" at bounding box center [378, 213] width 92 height 10
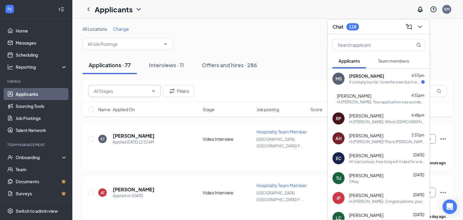
click at [377, 76] on span "[PERSON_NAME]" at bounding box center [366, 76] width 35 height 6
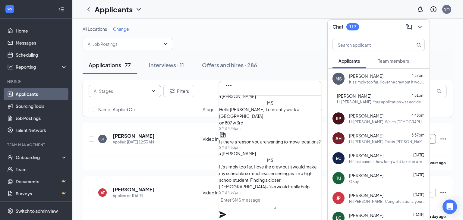
click at [269, 208] on textarea at bounding box center [247, 202] width 57 height 14
type textarea "G"
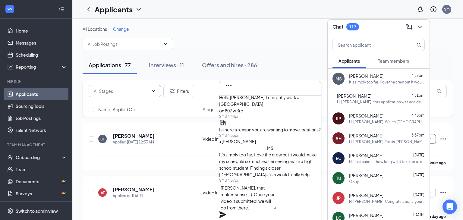
type textarea "[PERSON_NAME], that makes sense :-). Once your video is submitted, we will go f…"
click at [226, 211] on icon "Plane" at bounding box center [222, 214] width 7 height 7
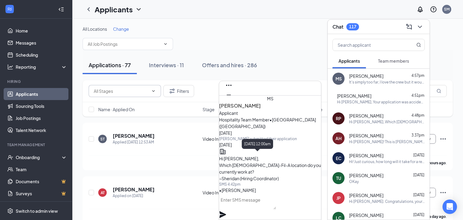
scroll to position [-208, 0]
click at [233, 100] on button at bounding box center [229, 105] width 10 height 10
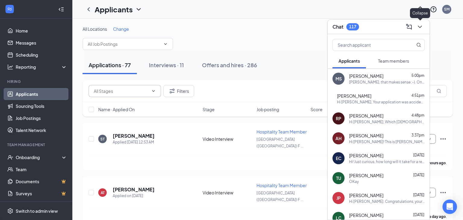
click at [422, 26] on icon "ChevronDown" at bounding box center [419, 26] width 7 height 7
